Goal: Information Seeking & Learning: Learn about a topic

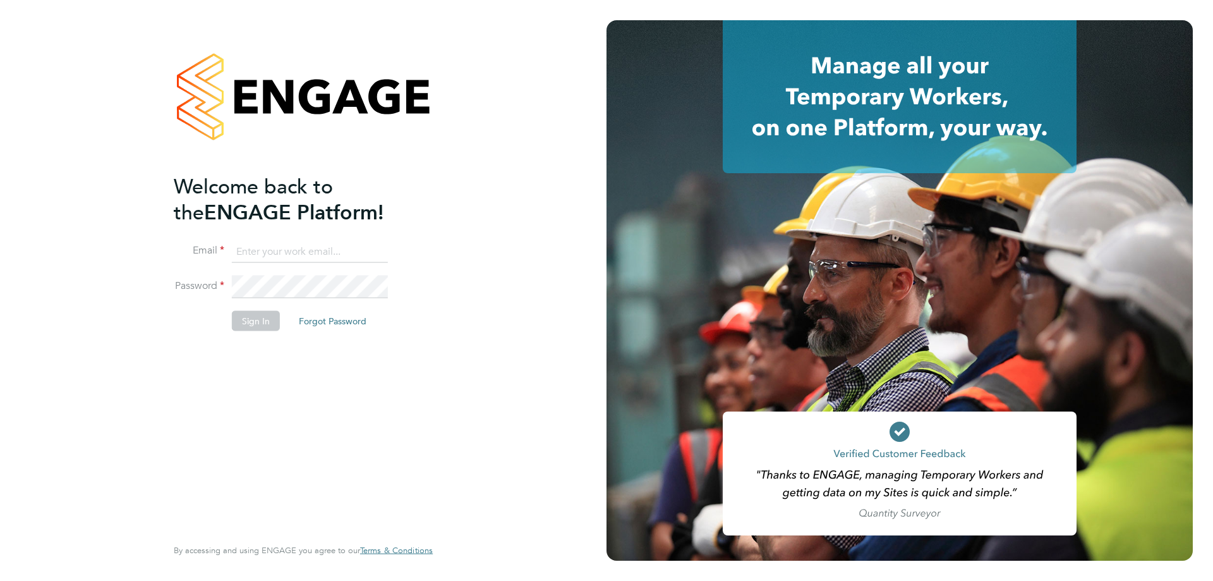
type input "jamespedley@jambo.co"
click at [244, 329] on button "Sign In" at bounding box center [256, 321] width 48 height 20
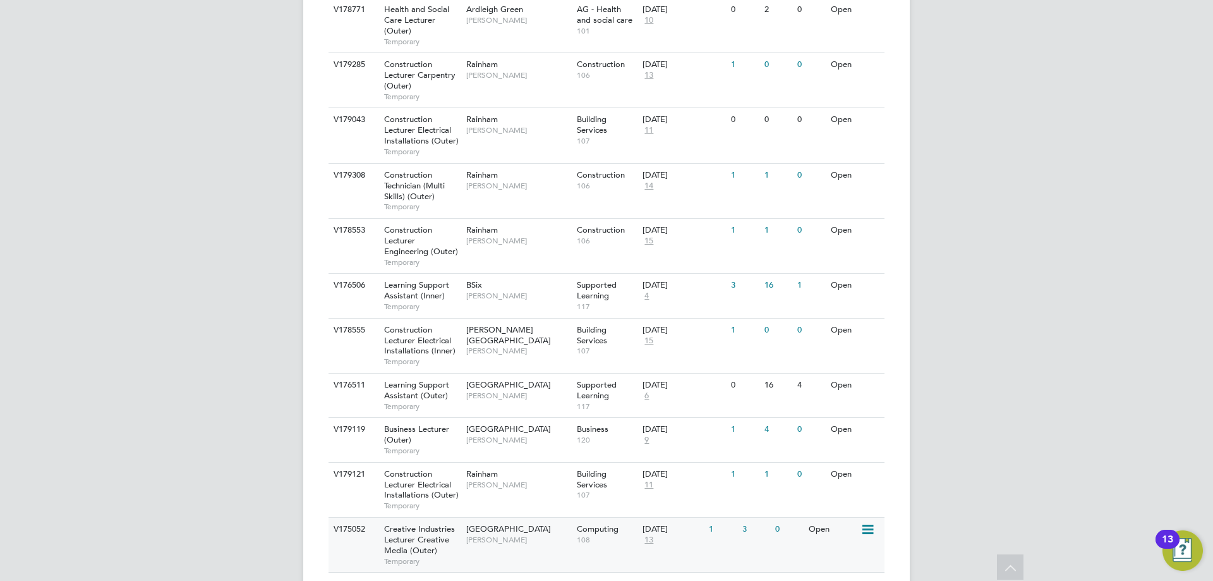
scroll to position [695, 0]
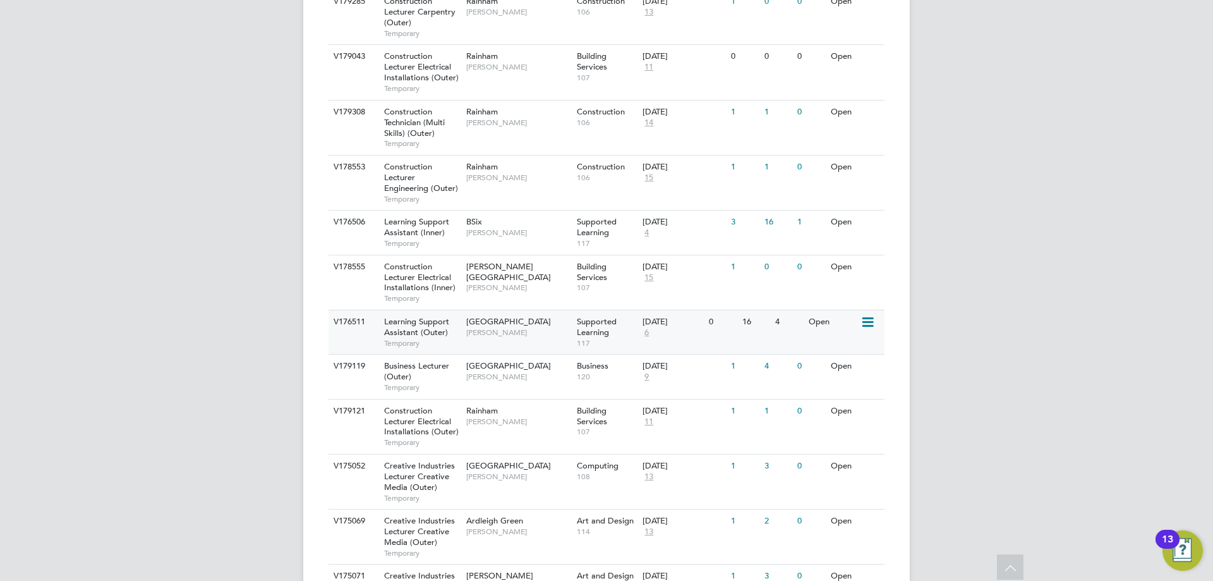
click at [697, 327] on div "[DATE] 6" at bounding box center [673, 327] width 66 height 34
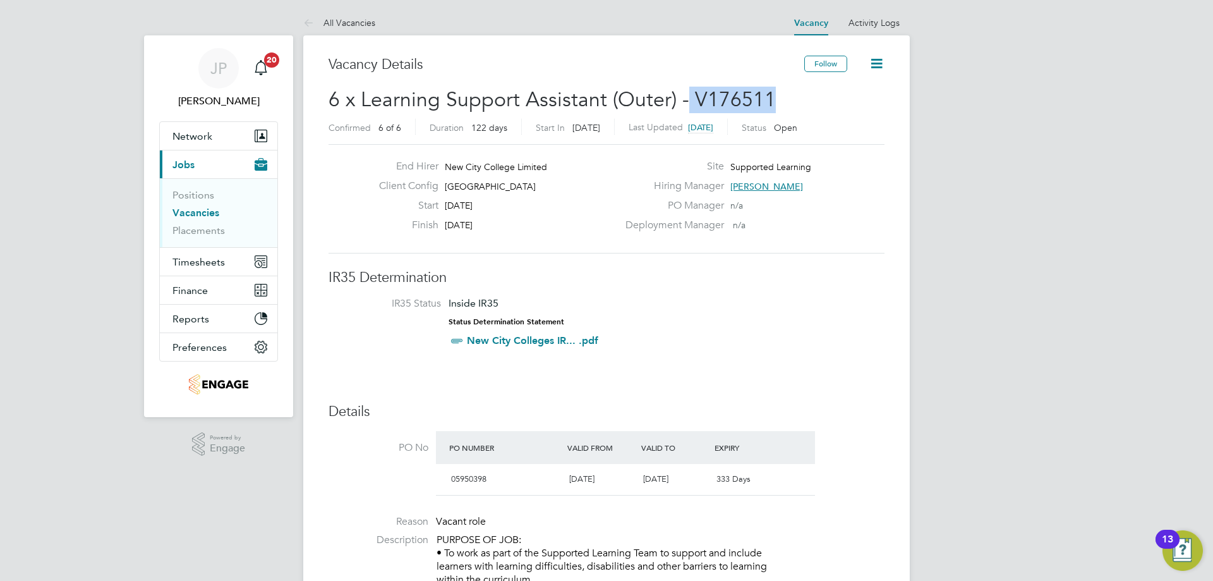
drag, startPoint x: 776, startPoint y: 100, endPoint x: 686, endPoint y: 104, distance: 90.5
click at [686, 104] on h2 "6 x Learning Support Assistant (Outer) - V176511 Confirmed 6 of 6 Duration 122 …" at bounding box center [607, 113] width 556 height 53
click at [714, 283] on h3 "IR35 Determination" at bounding box center [607, 278] width 556 height 18
drag, startPoint x: 771, startPoint y: 107, endPoint x: 690, endPoint y: 99, distance: 81.9
click at [690, 99] on h2 "6 x Learning Support Assistant (Outer) - V176511 Confirmed 6 of 6 Duration 122 …" at bounding box center [607, 113] width 556 height 53
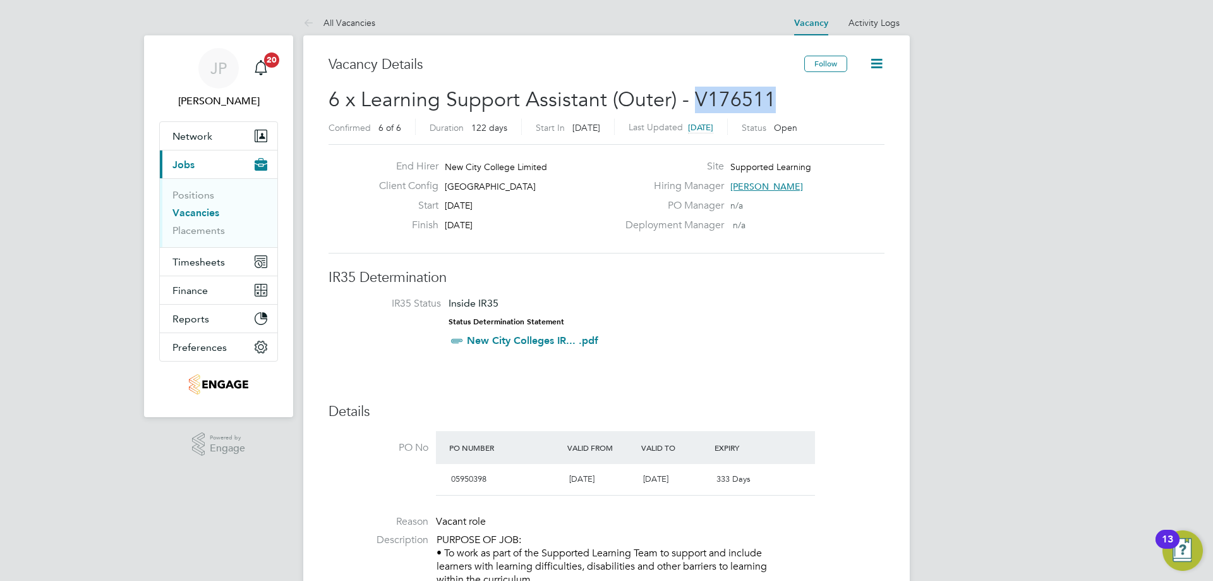
copy span "V176511"
